Goal: Navigation & Orientation: Find specific page/section

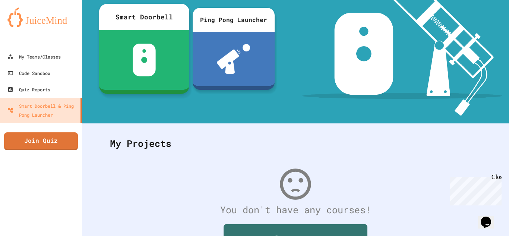
scroll to position [81, 0]
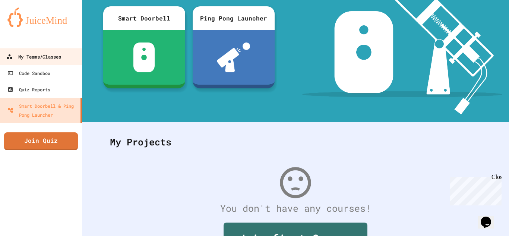
click at [35, 59] on div "My Teams/Classes" at bounding box center [33, 56] width 55 height 9
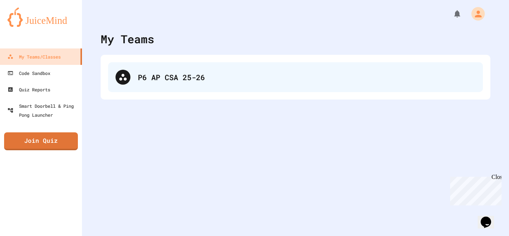
click at [159, 84] on div "P6 AP CSA 25-26" at bounding box center [295, 77] width 375 height 30
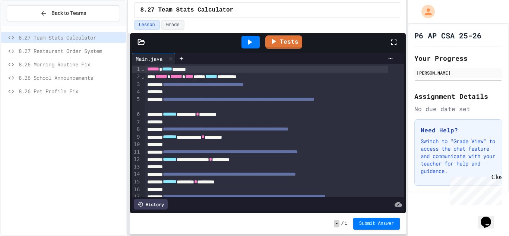
scroll to position [107, 0]
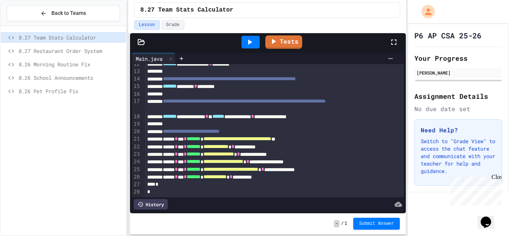
click at [83, 53] on span "8.27 Restaurant Order System" at bounding box center [71, 51] width 104 height 8
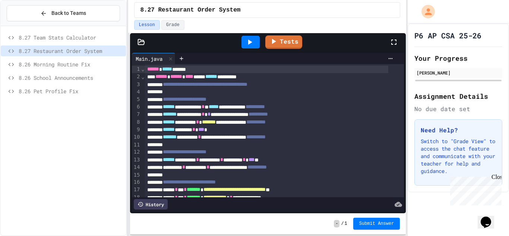
click at [77, 67] on span "8.26 Morning Routine Fix" at bounding box center [71, 64] width 104 height 8
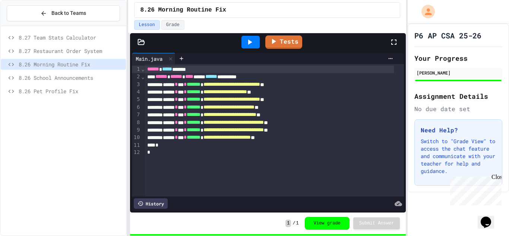
click at [60, 81] on span "8.26 School Announcements" at bounding box center [71, 78] width 104 height 8
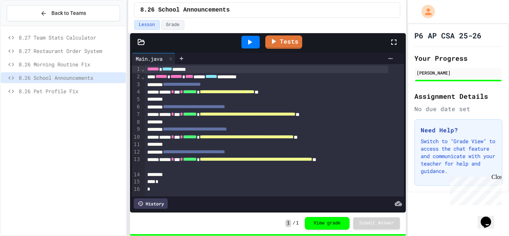
click at [33, 88] on span "8.26 Pet Profile Fix" at bounding box center [71, 91] width 104 height 8
